Goal: Find contact information: Find contact information

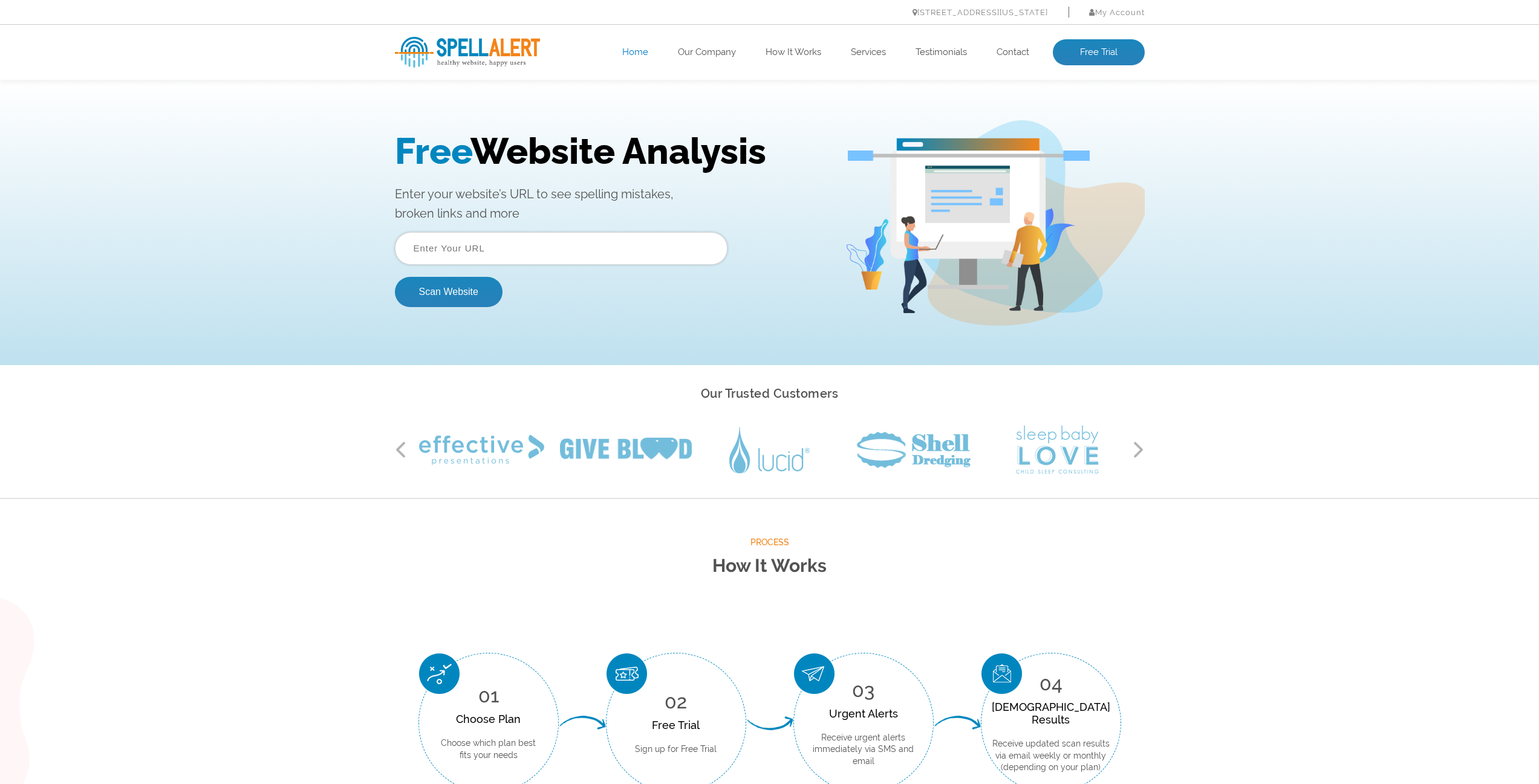
click at [478, 245] on input "text" at bounding box center [561, 248] width 333 height 33
type input "pch-a.com"
click at [395, 277] on button "Scan Website" at bounding box center [449, 292] width 108 height 30
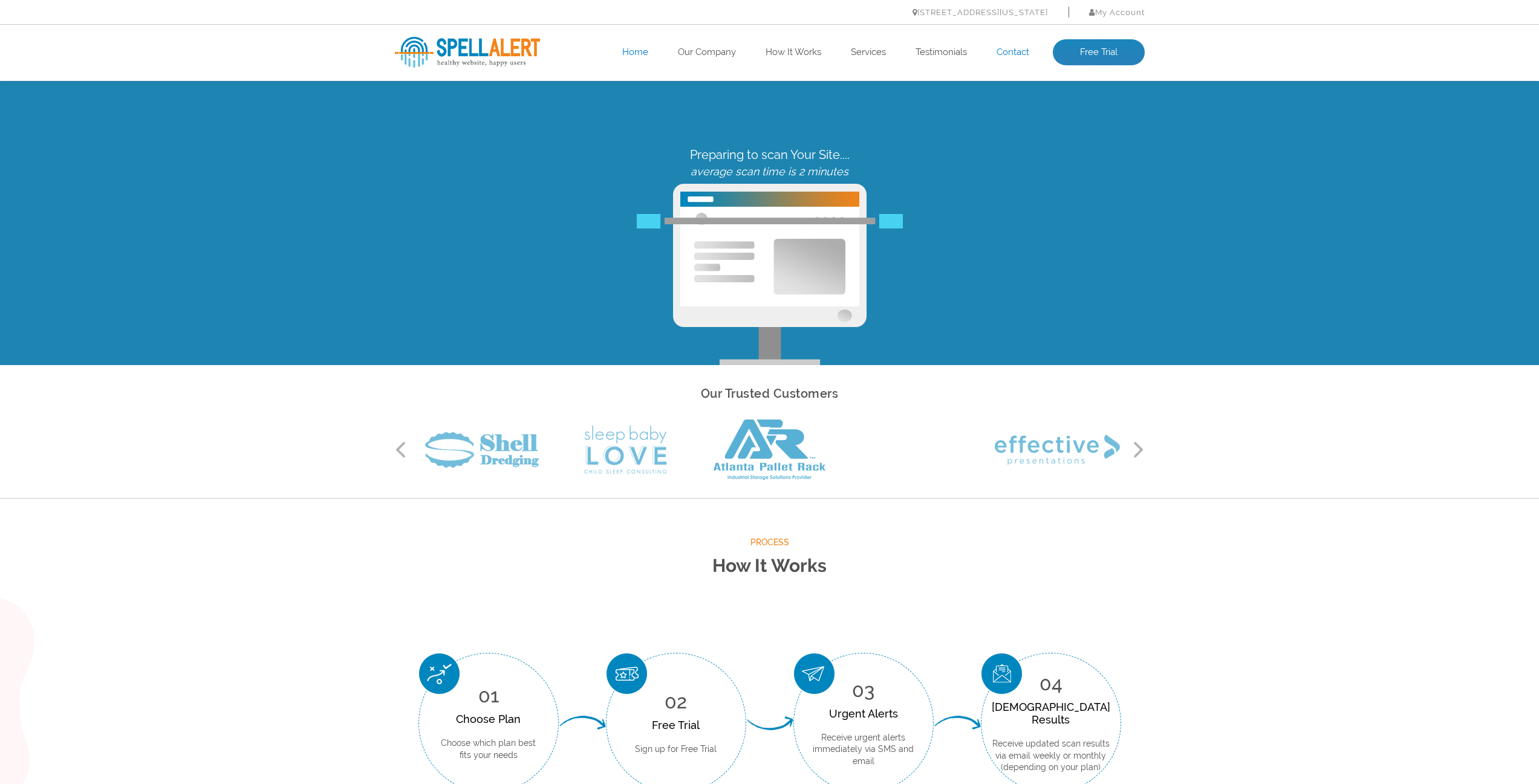
click at [1019, 52] on link "Contact" at bounding box center [1013, 52] width 33 height 12
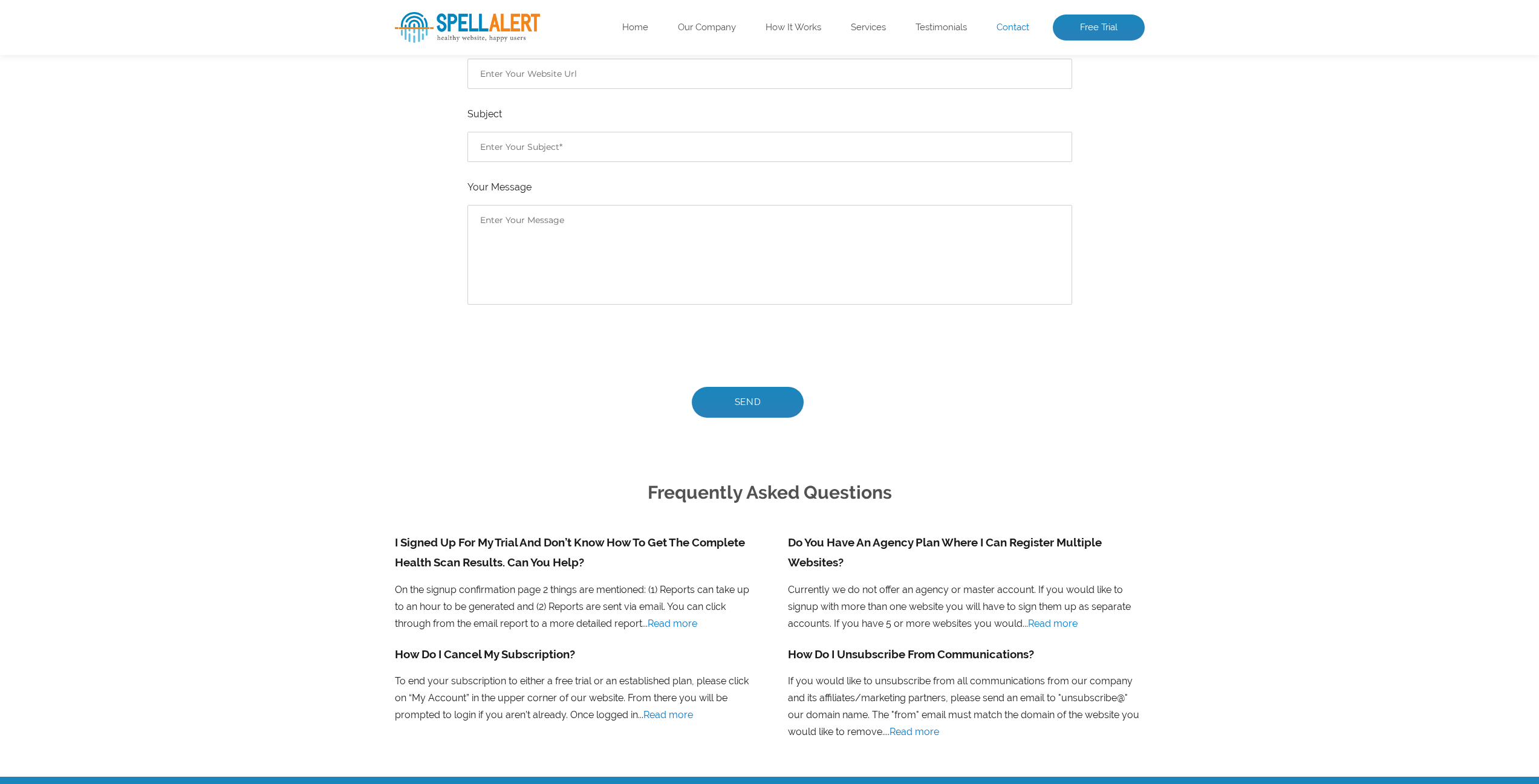
scroll to position [482, 0]
